Goal: Task Accomplishment & Management: Complete application form

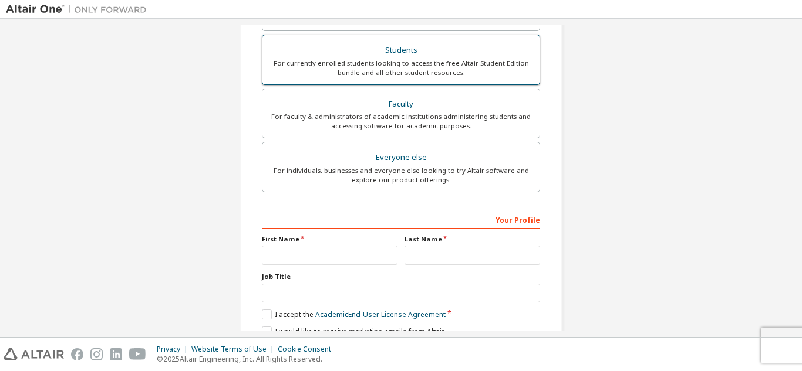
scroll to position [315, 0]
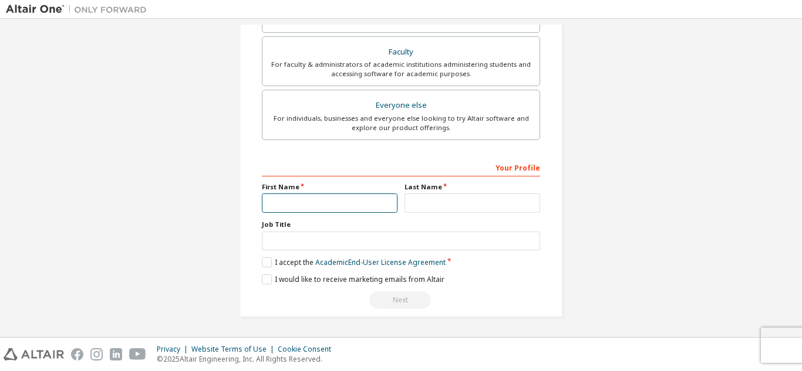
click at [310, 200] on input "text" at bounding box center [330, 203] width 136 height 19
type input "*"
type input "******"
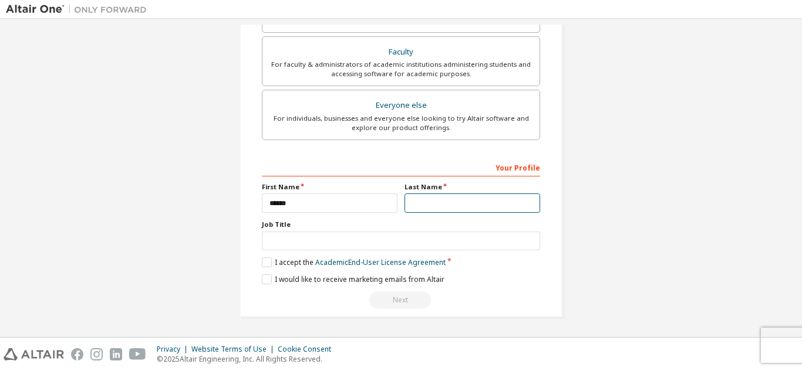
click at [457, 206] on input "text" at bounding box center [472, 203] width 136 height 19
type input "**********"
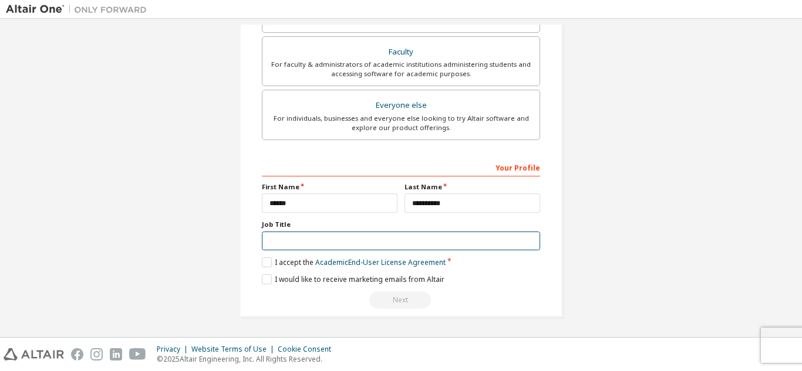
click at [308, 245] on input "text" at bounding box center [401, 241] width 278 height 19
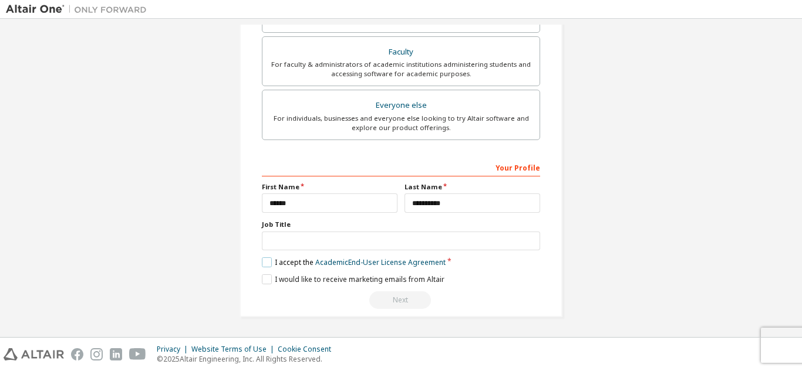
click at [266, 265] on label "I accept the Academic End-User License Agreement" at bounding box center [354, 263] width 184 height 10
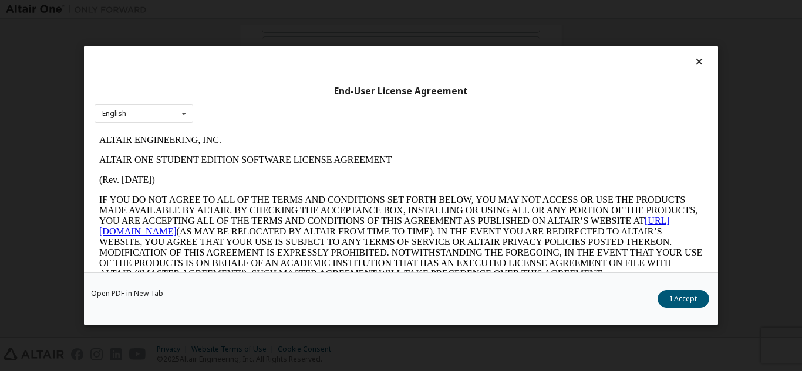
scroll to position [0, 0]
click at [701, 303] on button "I Accept" at bounding box center [683, 299] width 52 height 18
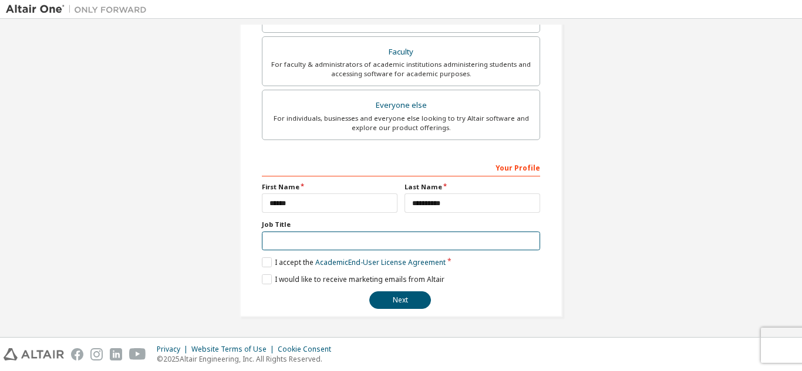
click at [339, 242] on input "text" at bounding box center [401, 241] width 278 height 19
type input "*"
type input "********"
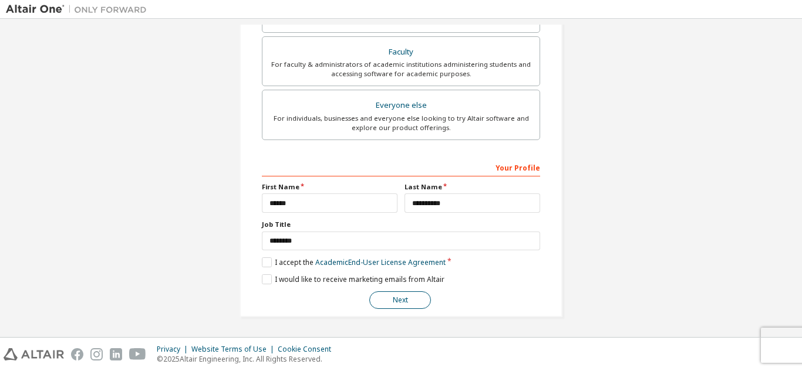
click at [402, 302] on button "Next" at bounding box center [400, 301] width 62 height 18
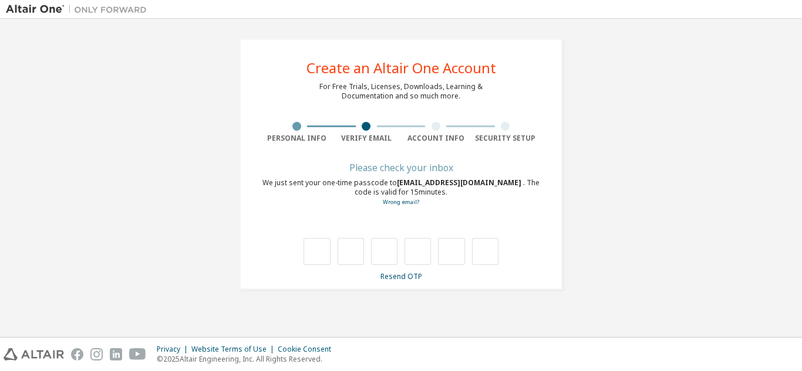
type input "*"
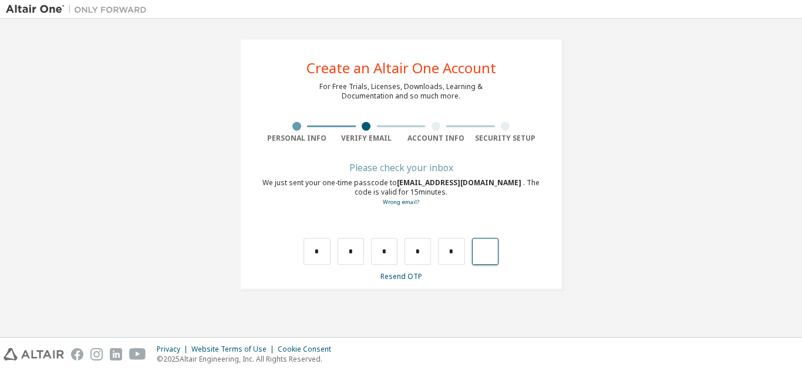
type input "*"
